Goal: Information Seeking & Learning: Learn about a topic

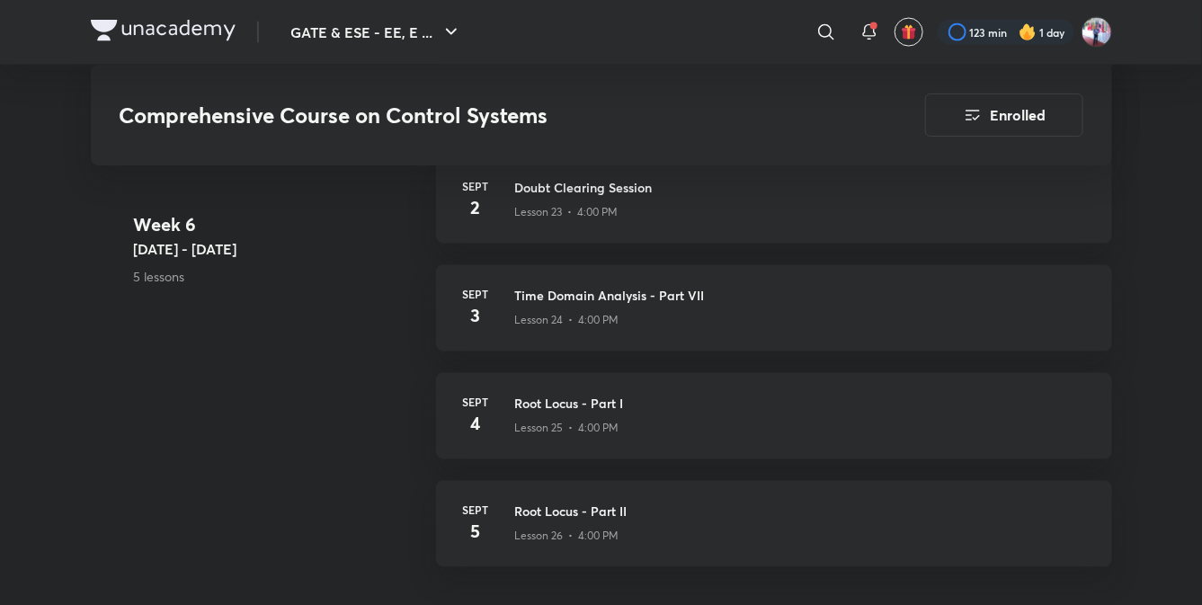
click at [273, 339] on div "Week [DATE] 1 - [DATE] 5 lessons [DATE] Time Domain Analysis - Part VI Lesson 2…" at bounding box center [601, 318] width 1021 height 539
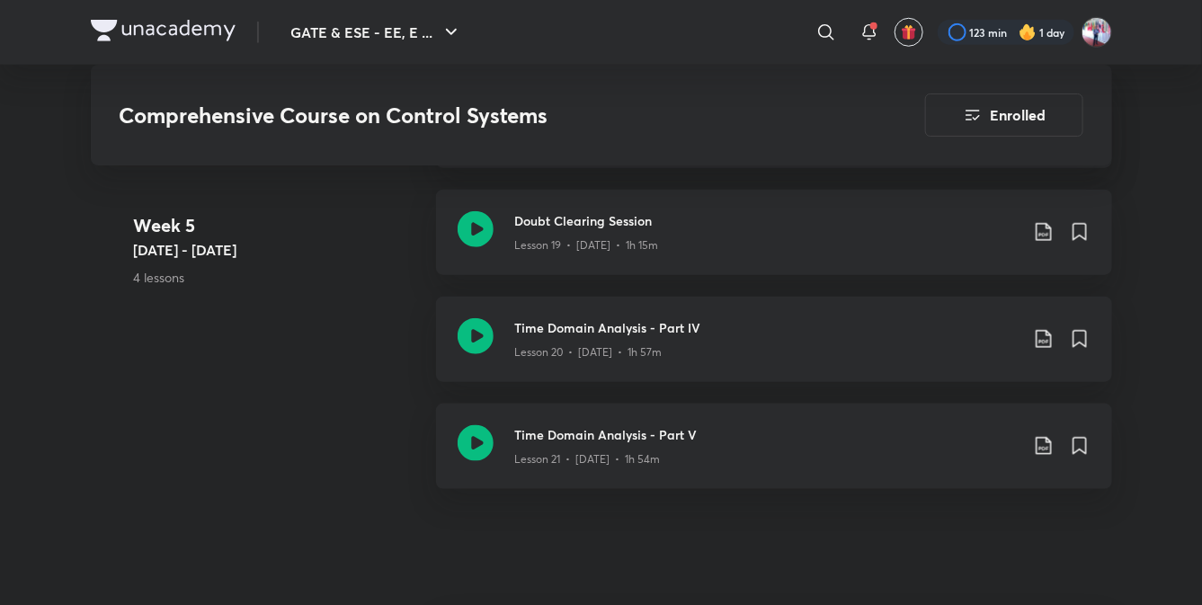
scroll to position [3250, 0]
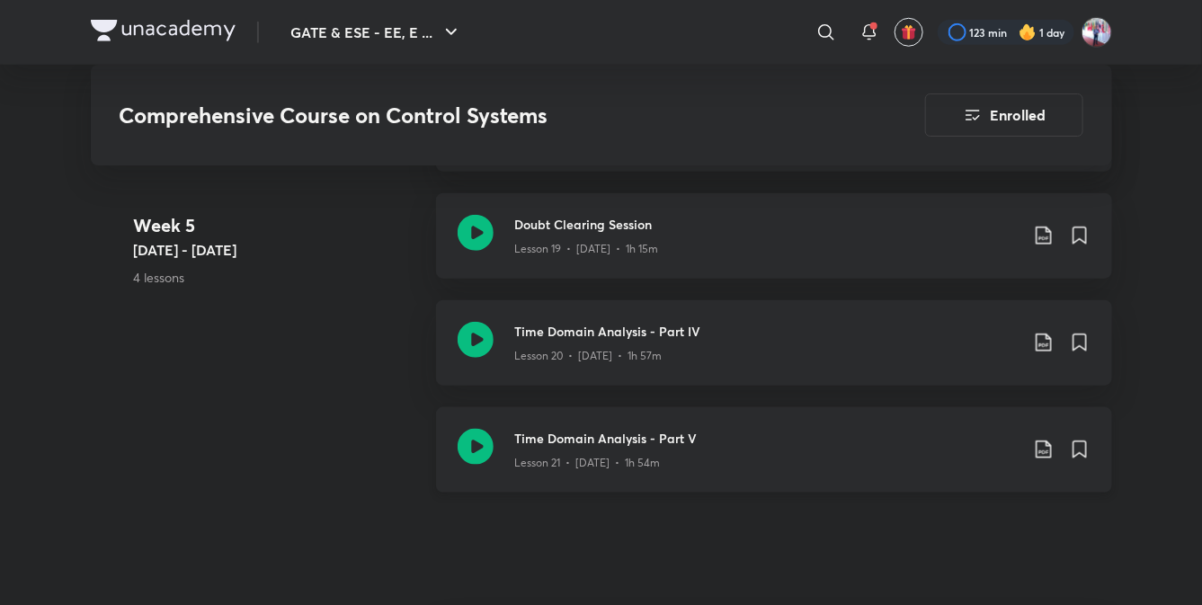
click at [600, 432] on h3 "Time Domain Analysis - Part V" at bounding box center [766, 438] width 503 height 19
